Goal: Task Accomplishment & Management: Manage account settings

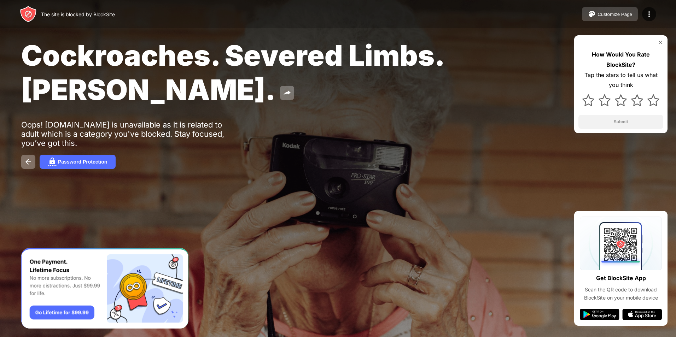
click at [623, 13] on div "Customize Page" at bounding box center [615, 14] width 35 height 5
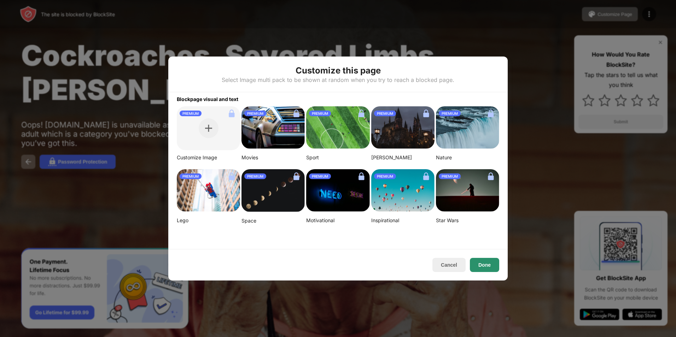
click at [483, 266] on button "Done" at bounding box center [484, 265] width 29 height 14
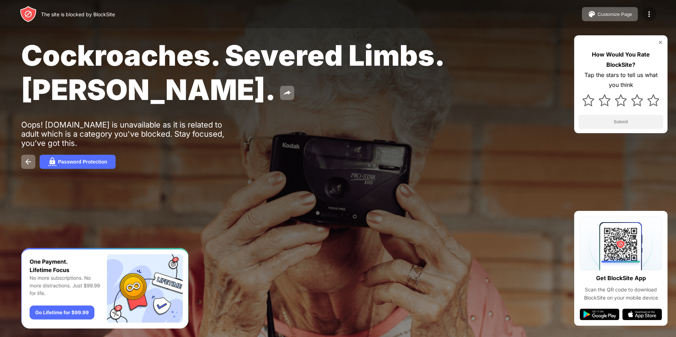
click at [648, 16] on img at bounding box center [649, 14] width 8 height 8
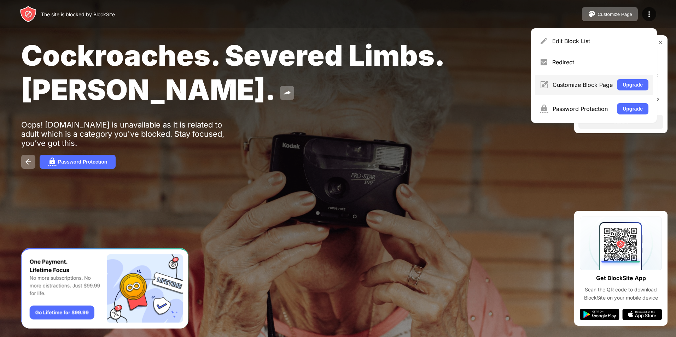
click at [616, 84] on div "Customize Block Page Upgrade" at bounding box center [594, 85] width 117 height 20
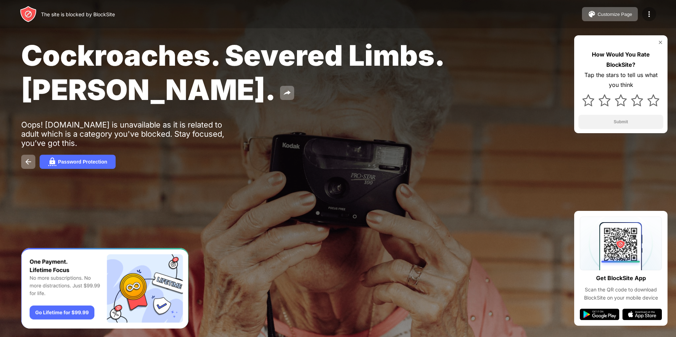
click at [647, 14] on img at bounding box center [649, 14] width 8 height 8
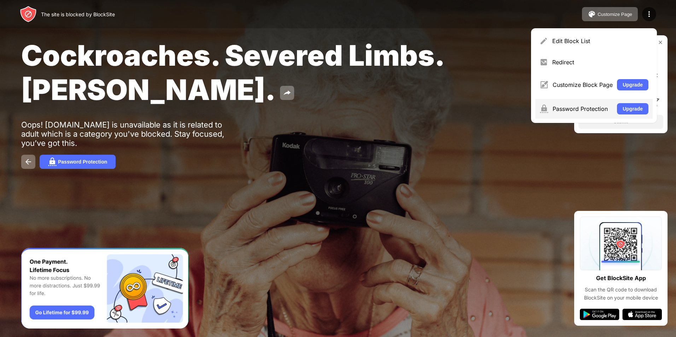
click at [621, 103] on div "Password Protection Upgrade" at bounding box center [594, 109] width 117 height 20
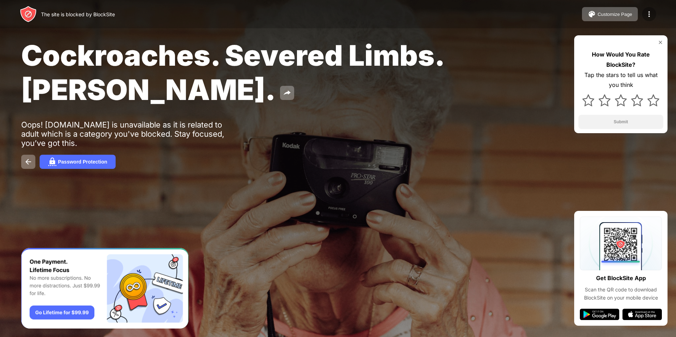
click at [647, 13] on img at bounding box center [649, 14] width 8 height 8
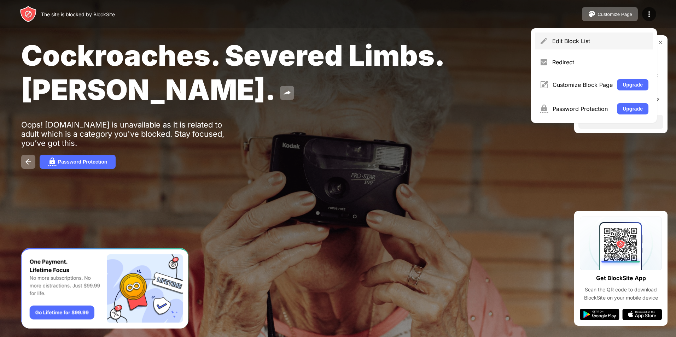
click at [598, 47] on div "Edit Block List" at bounding box center [594, 41] width 117 height 17
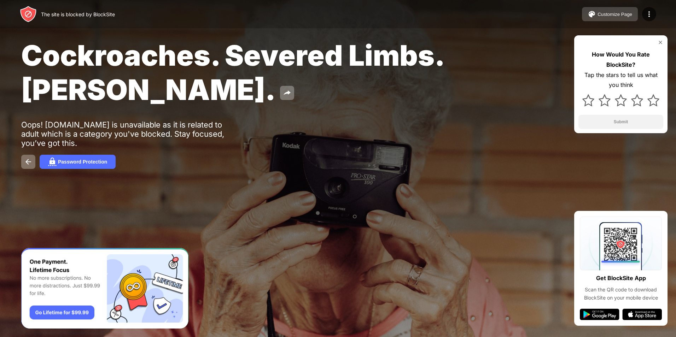
click at [616, 15] on div "Customize Page" at bounding box center [615, 14] width 35 height 5
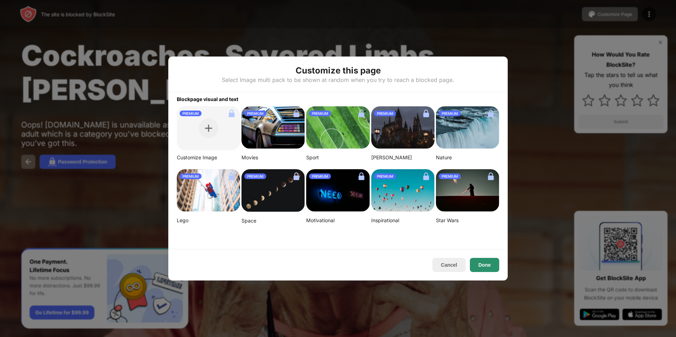
click at [480, 265] on button "Done" at bounding box center [484, 265] width 29 height 14
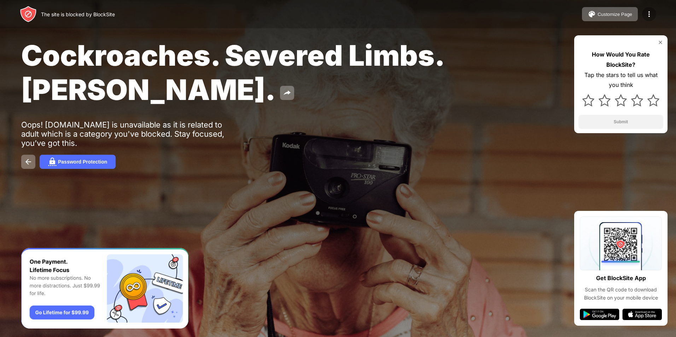
click at [654, 12] on div at bounding box center [649, 14] width 14 height 14
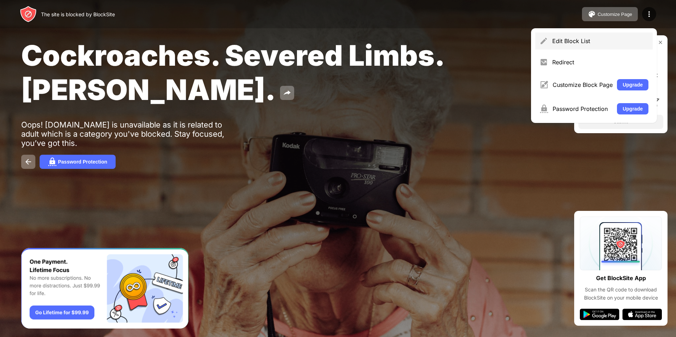
click at [611, 40] on div "Edit Block List" at bounding box center [601, 40] width 96 height 7
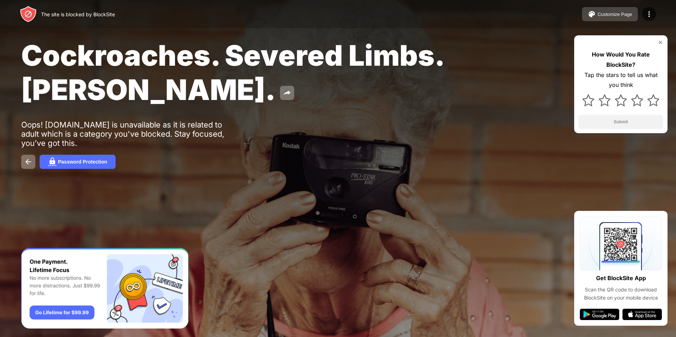
click at [622, 20] on button "Customize Page" at bounding box center [610, 14] width 56 height 14
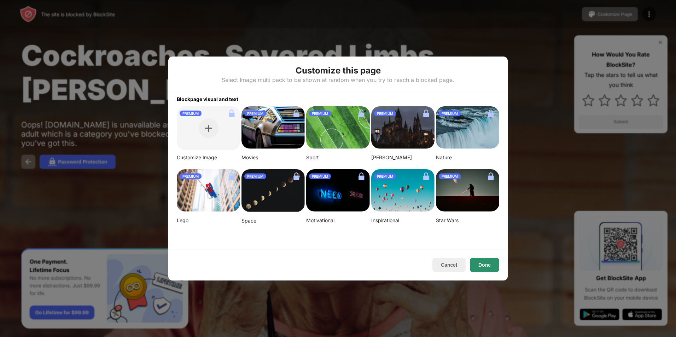
click at [486, 262] on button "Done" at bounding box center [484, 265] width 29 height 14
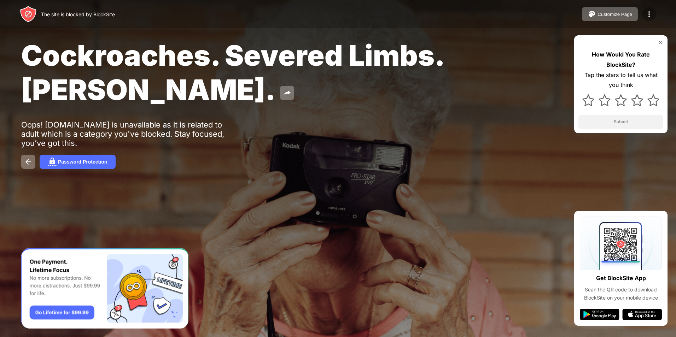
click at [650, 13] on img at bounding box center [649, 14] width 8 height 8
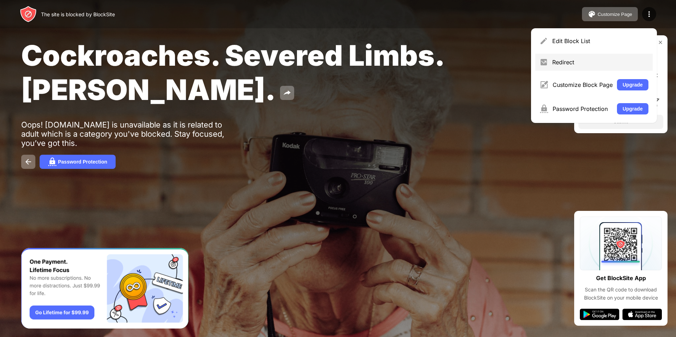
click at [596, 61] on div "Redirect" at bounding box center [601, 62] width 96 height 7
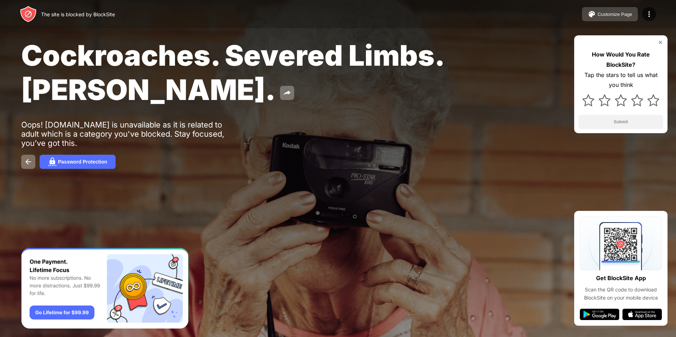
click at [619, 12] on div "Customize Page" at bounding box center [615, 14] width 35 height 5
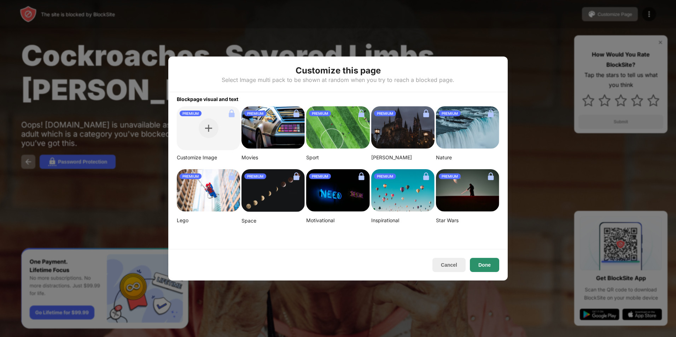
click at [484, 267] on button "Done" at bounding box center [484, 265] width 29 height 14
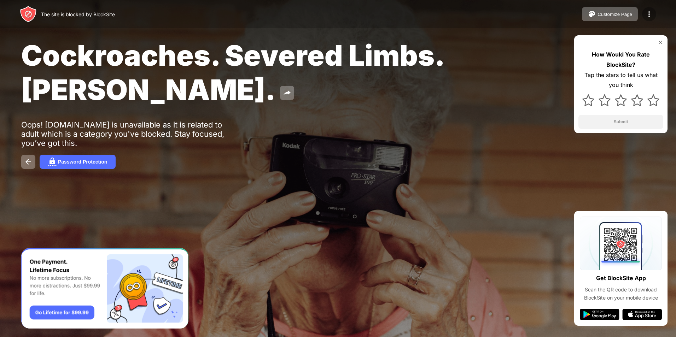
click at [650, 15] on img at bounding box center [649, 14] width 8 height 8
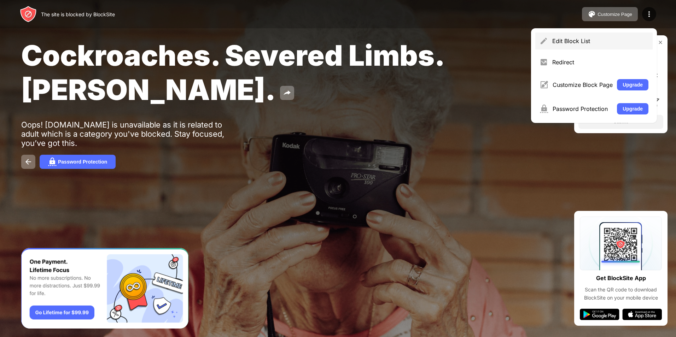
click at [600, 36] on div "Edit Block List" at bounding box center [594, 41] width 117 height 17
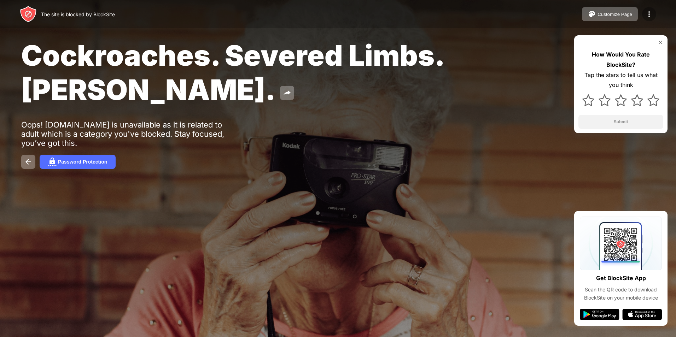
click at [652, 19] on div at bounding box center [649, 14] width 14 height 14
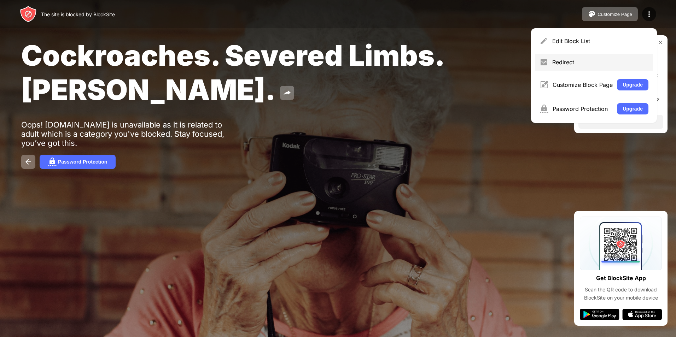
click at [604, 60] on div "Redirect" at bounding box center [601, 62] width 96 height 7
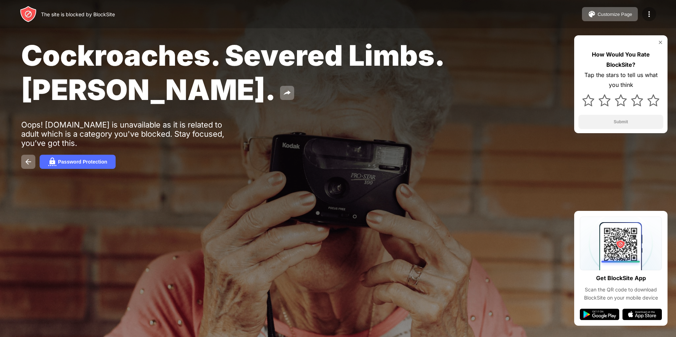
click at [652, 17] on img at bounding box center [649, 14] width 8 height 8
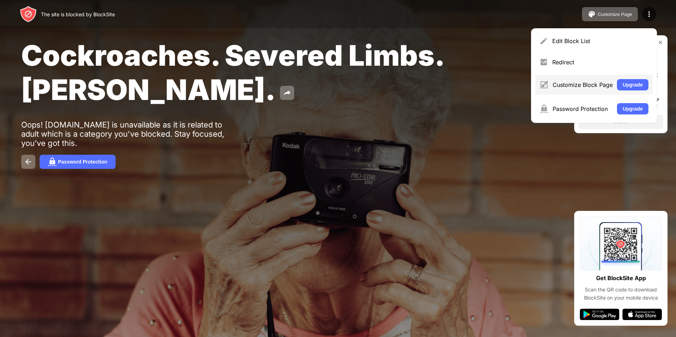
click at [586, 91] on div "Customize Block Page Upgrade" at bounding box center [594, 85] width 117 height 20
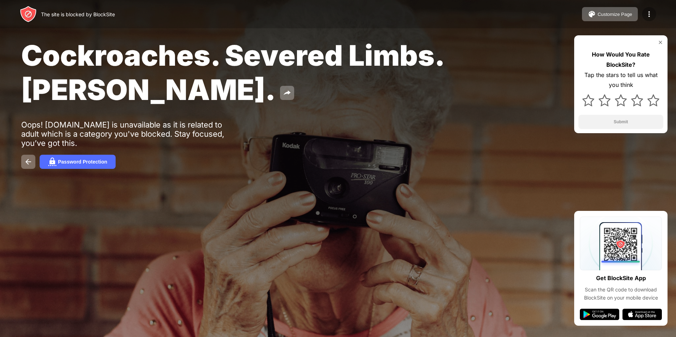
click at [653, 17] on img at bounding box center [649, 14] width 8 height 8
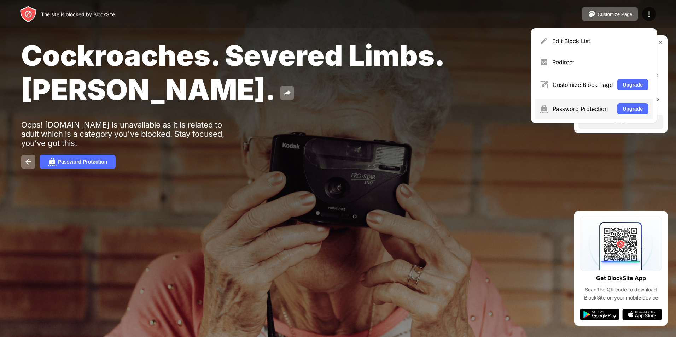
click at [597, 110] on div "Password Protection" at bounding box center [583, 108] width 60 height 7
